Goal: Task Accomplishment & Management: Use online tool/utility

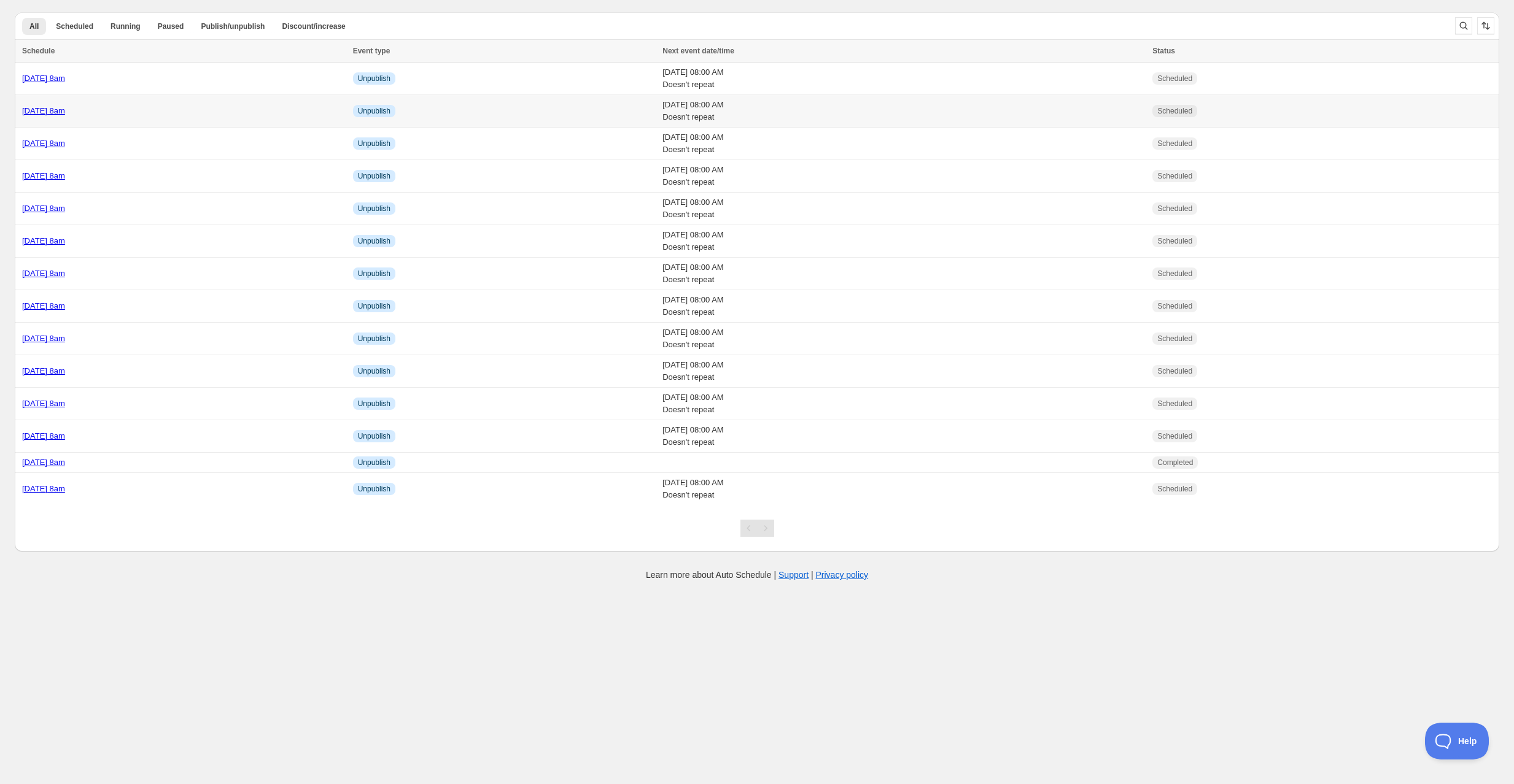
click at [157, 102] on td "[DATE] 8am" at bounding box center [182, 111] width 335 height 32
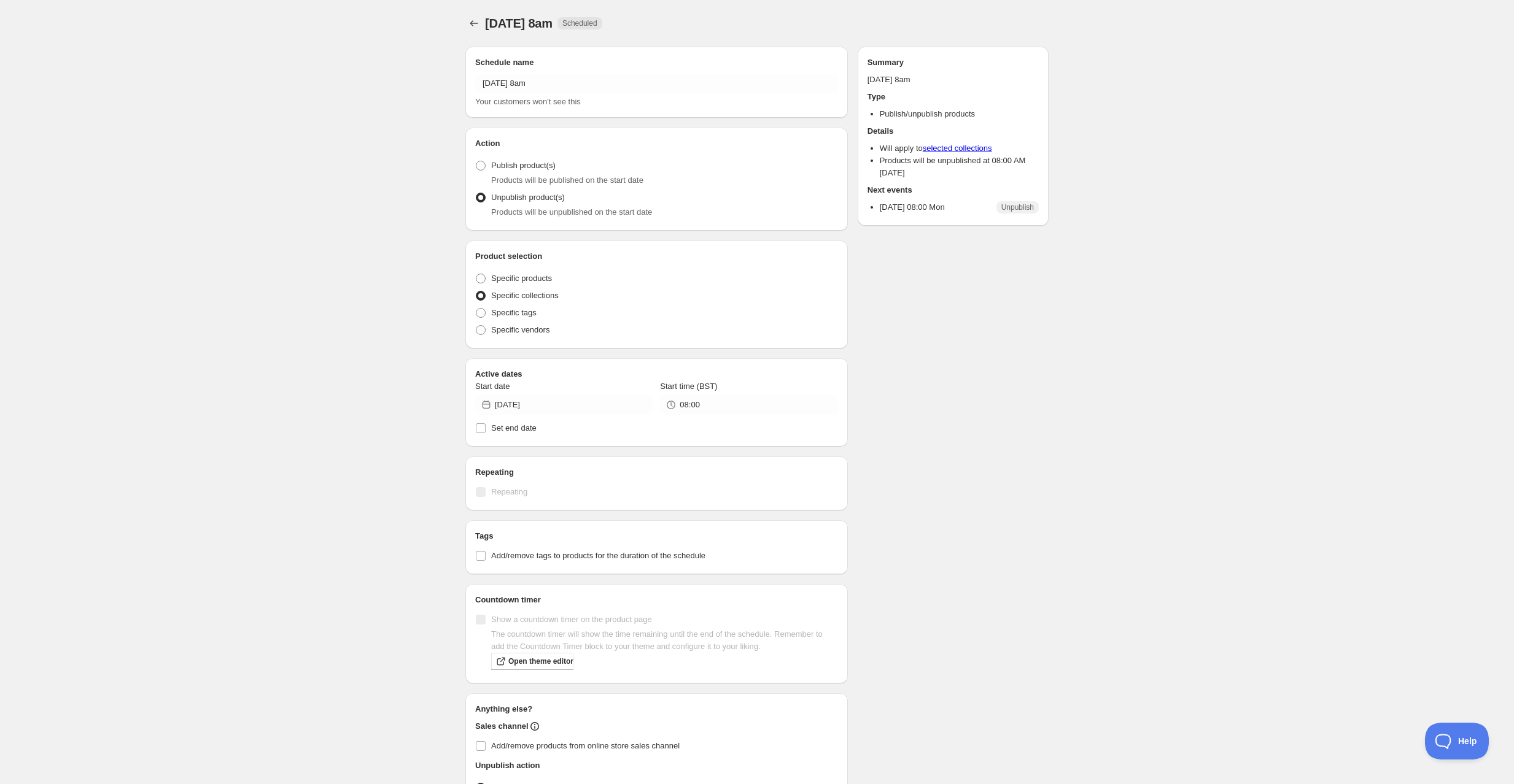
radio input "true"
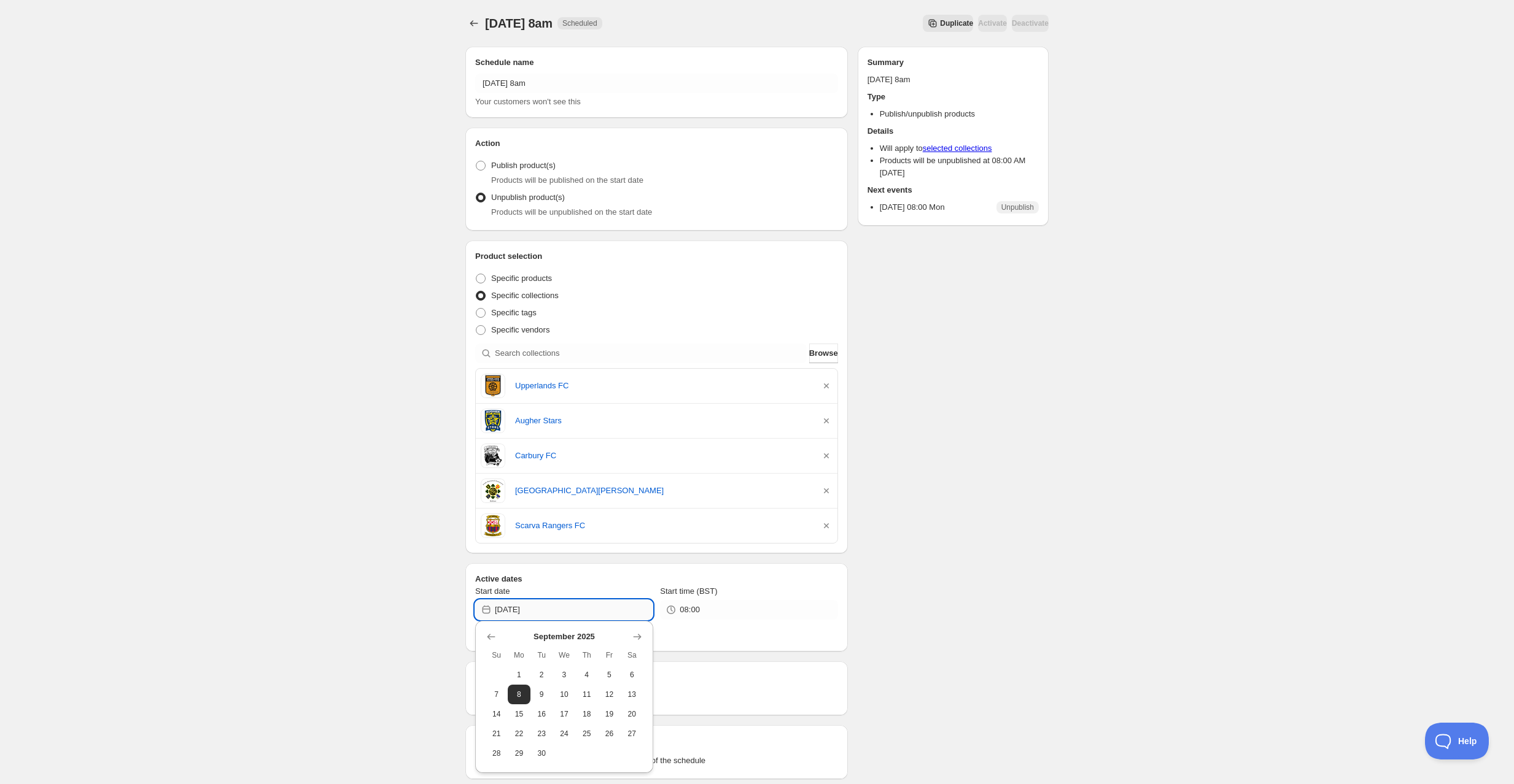
click at [543, 615] on input "[DATE]" at bounding box center [573, 610] width 158 height 20
click at [250, 614] on div "[DATE] 8am. This page is ready [DATE] 8am Scheduled Duplicate Activate Deactiva…" at bounding box center [757, 541] width 1514 height 1081
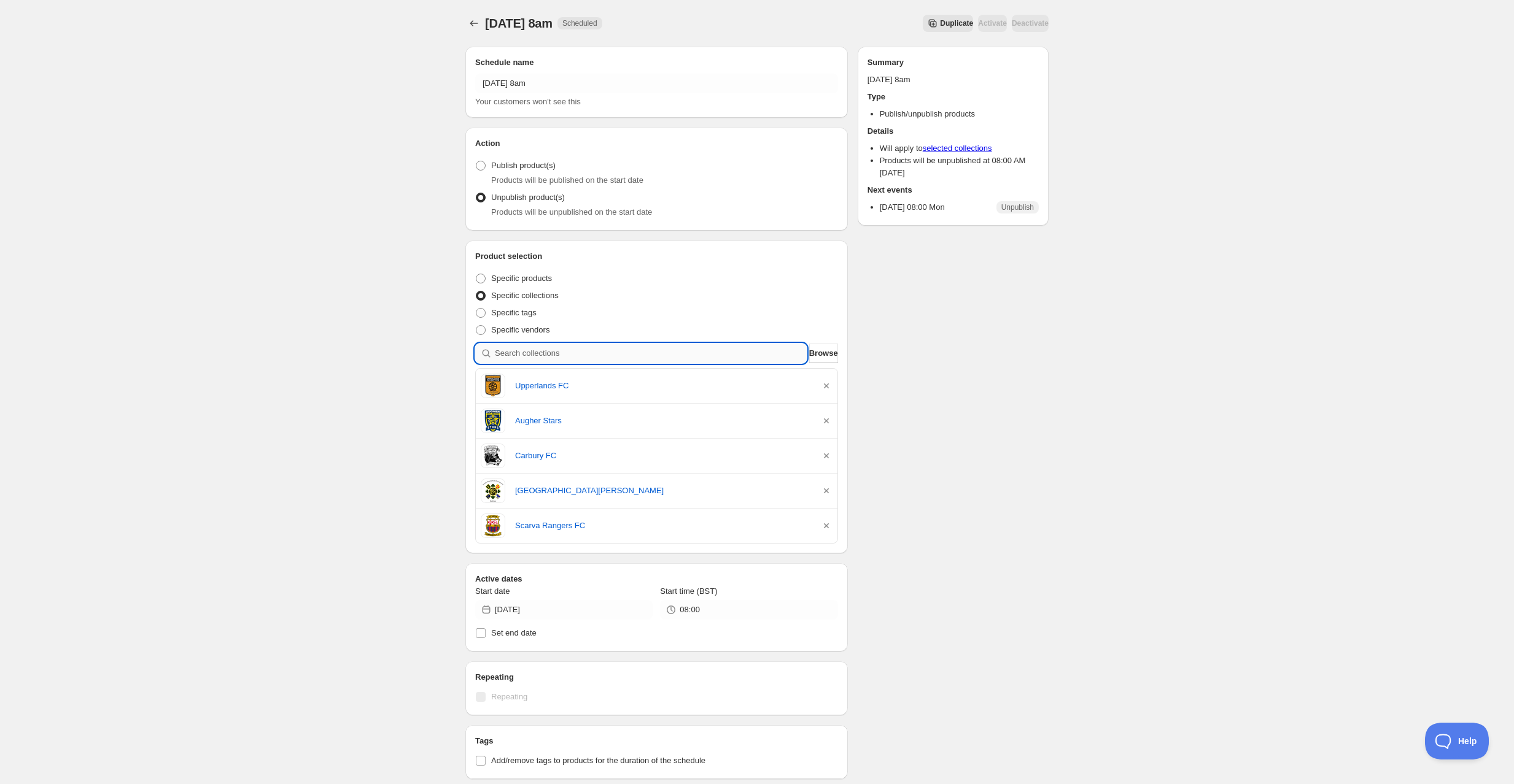
click at [530, 348] on input "search" at bounding box center [651, 353] width 312 height 20
type input "w"
